Goal: Complete application form

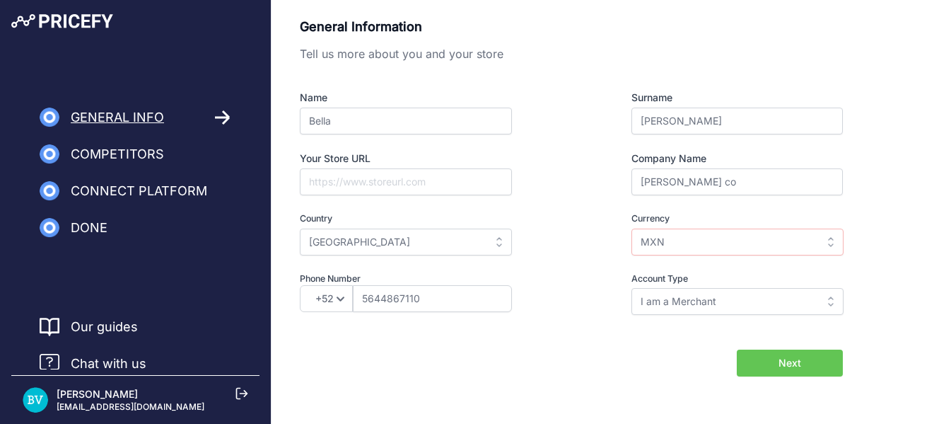
select select "52"
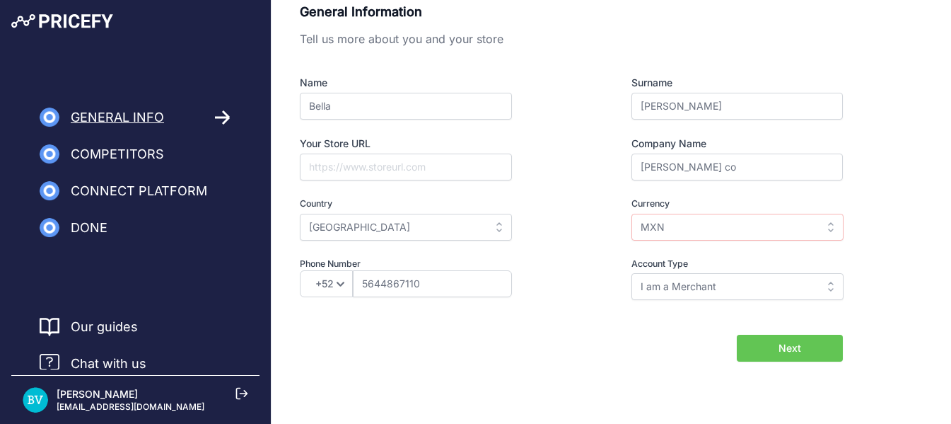
scroll to position [15, 0]
click at [382, 167] on input "Your Store URL" at bounding box center [406, 166] width 212 height 27
paste input "[URL][DOMAIN_NAME]"
type input "[URL][DOMAIN_NAME]"
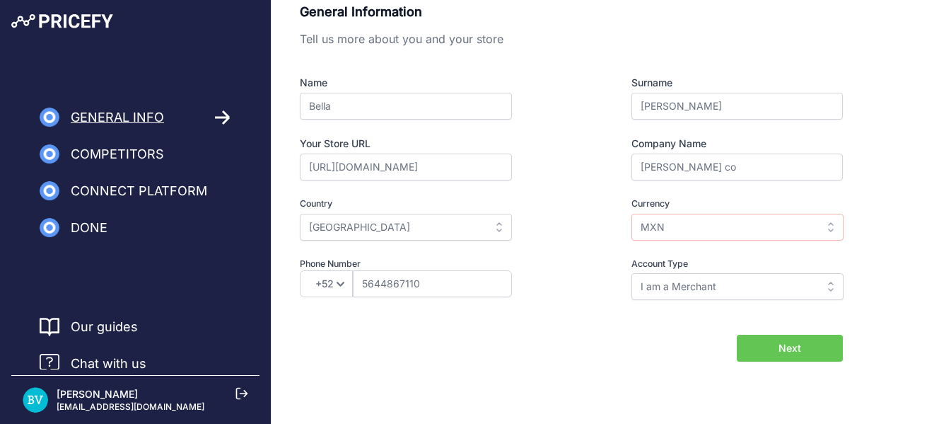
scroll to position [0, 0]
drag, startPoint x: 761, startPoint y: 343, endPoint x: 736, endPoint y: 339, distance: 25.0
click at [760, 343] on button "Next" at bounding box center [790, 348] width 106 height 27
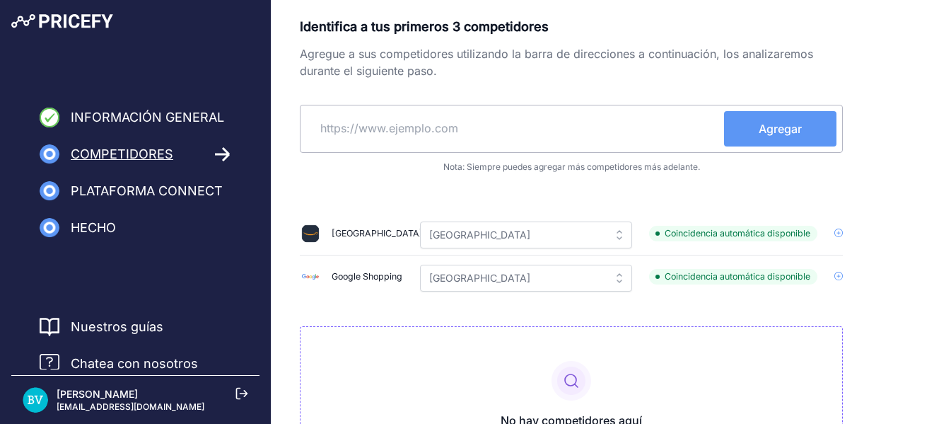
click at [599, 86] on div "Identifica a tus primeros 3 competidores Agregue a sus competidores utilizando …" at bounding box center [571, 247] width 543 height 460
click at [465, 128] on input "text" at bounding box center [515, 128] width 418 height 34
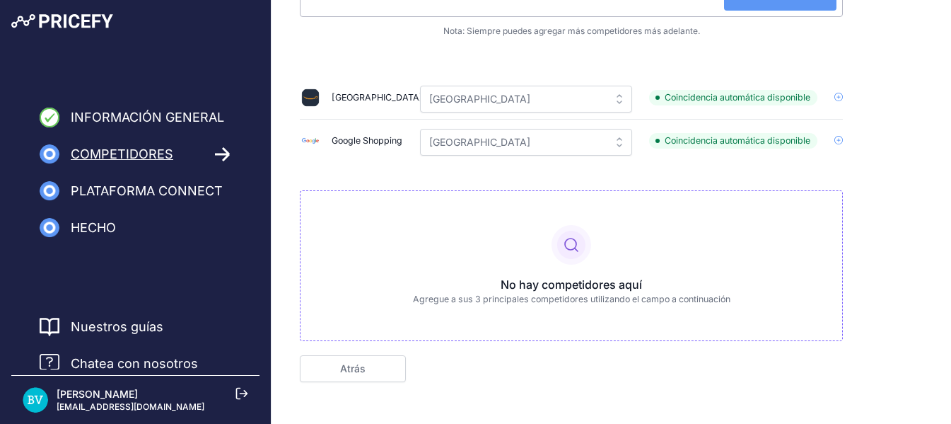
scroll to position [167, 0]
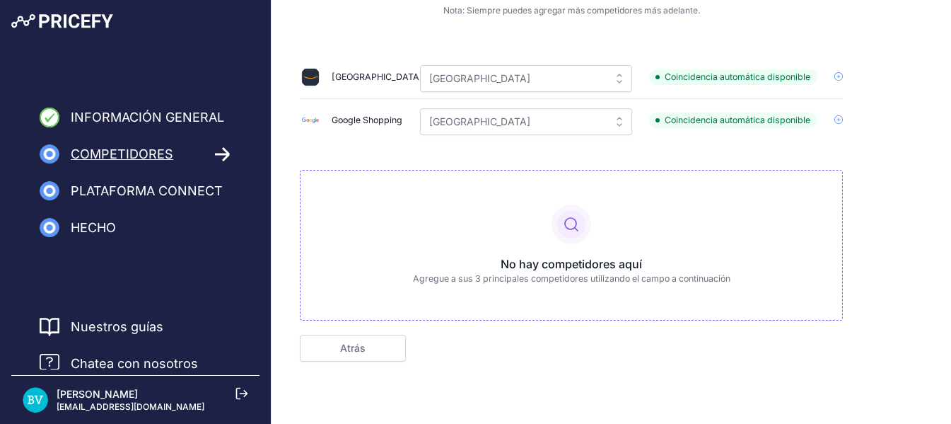
click at [170, 193] on font "Plataforma Connect" at bounding box center [147, 190] width 152 height 15
click at [570, 228] on icon at bounding box center [571, 224] width 34 height 34
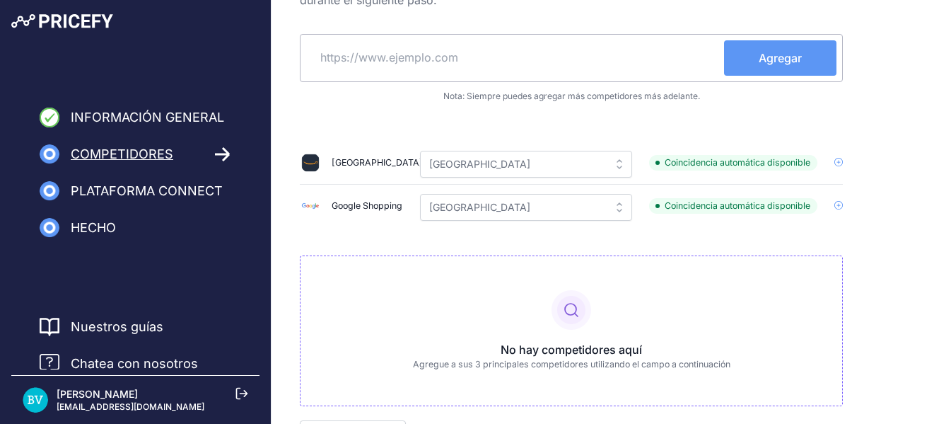
scroll to position [0, 0]
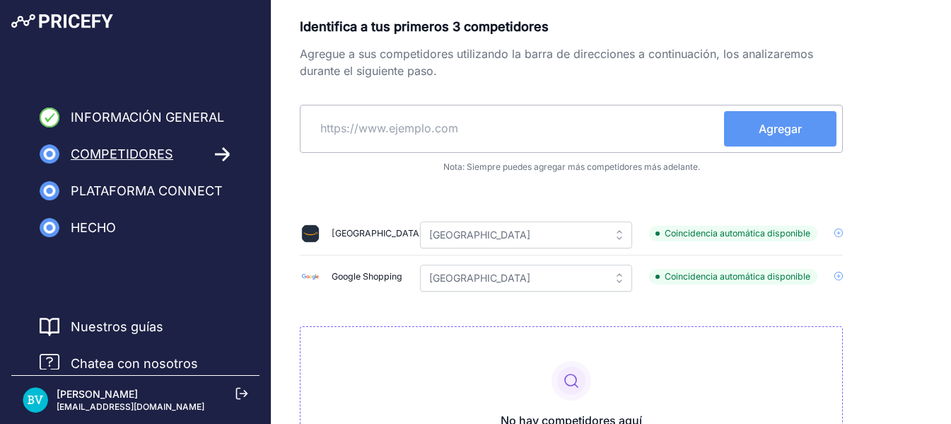
click at [476, 132] on input "text" at bounding box center [515, 128] width 418 height 34
click at [593, 146] on div "Agregar" at bounding box center [571, 129] width 543 height 48
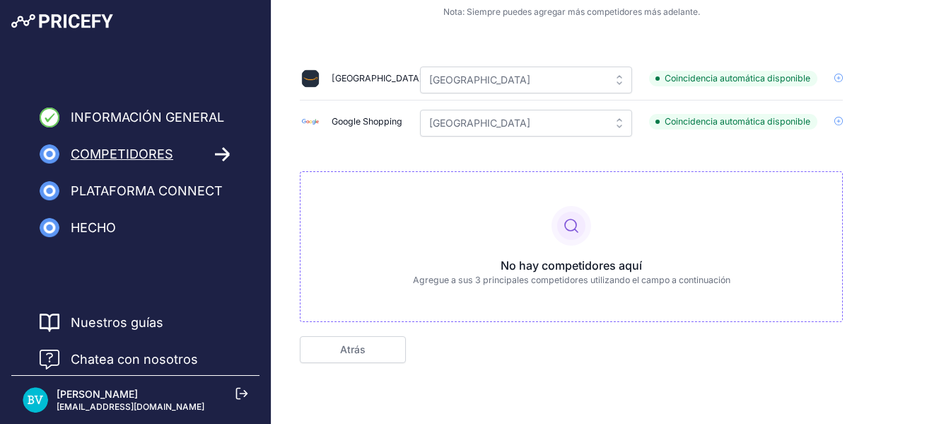
scroll to position [167, 0]
